Goal: Navigation & Orientation: Find specific page/section

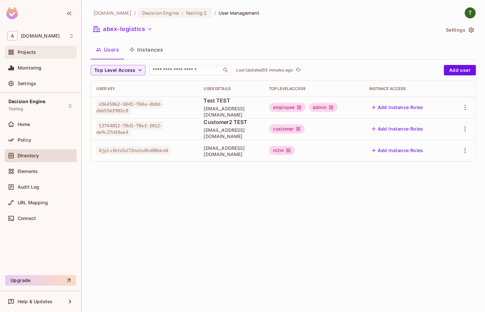
click at [26, 51] on span "Projects" at bounding box center [27, 52] width 18 height 5
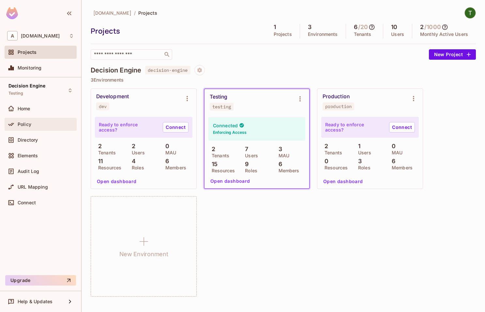
click at [41, 118] on div "Policy" at bounding box center [41, 124] width 72 height 13
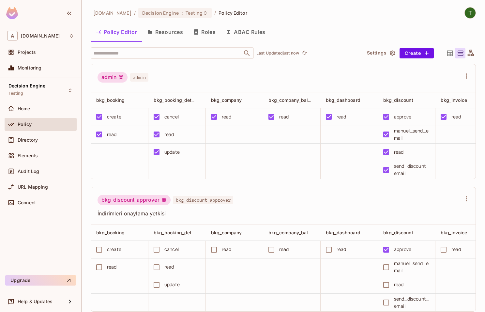
click at [152, 33] on icon "button" at bounding box center [150, 31] width 5 height 5
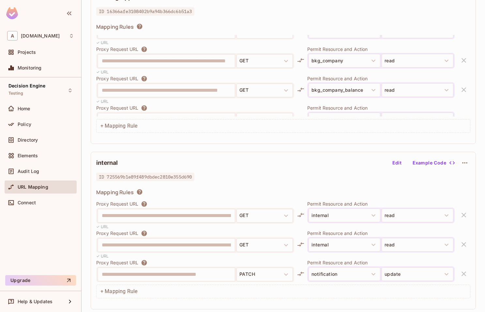
click at [282, 190] on div "Mapping Rules" at bounding box center [283, 193] width 374 height 9
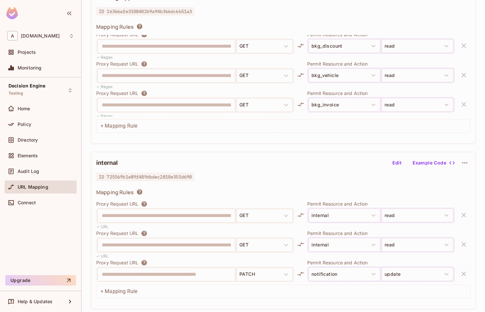
scroll to position [858, 0]
